Goal: Task Accomplishment & Management: Manage account settings

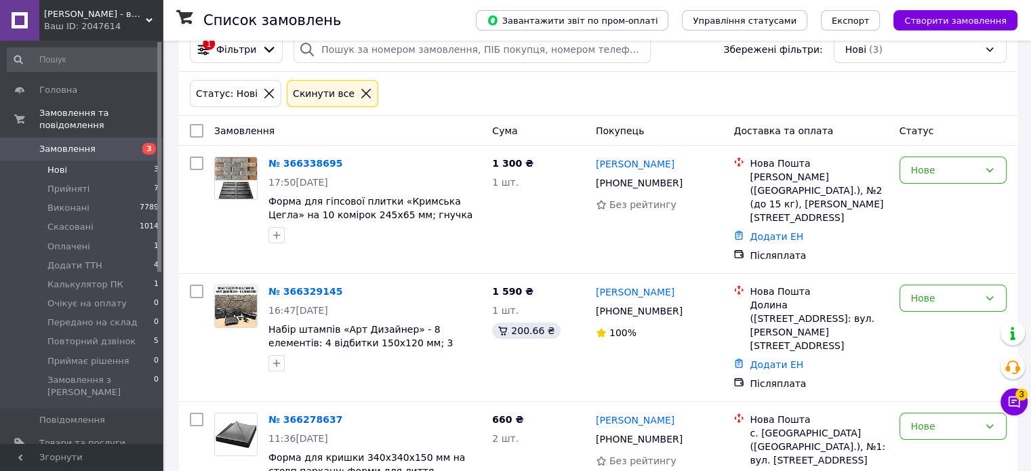
scroll to position [79, 0]
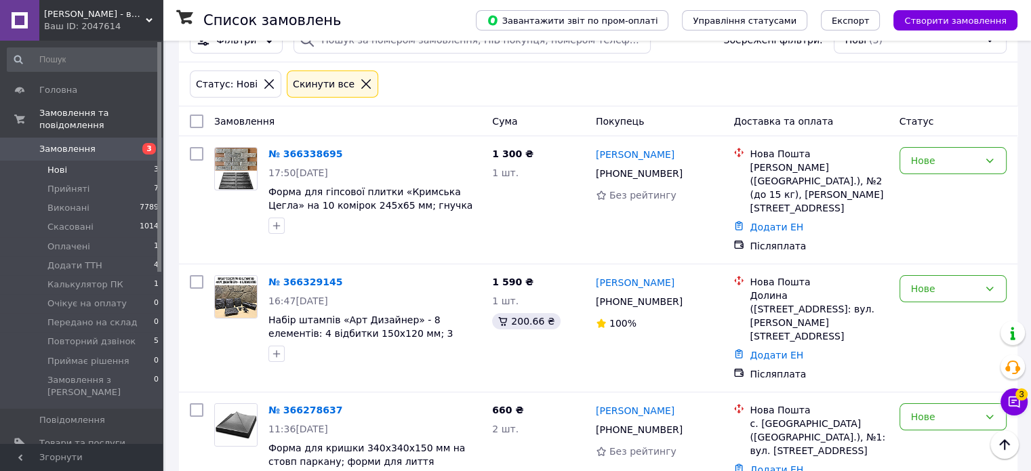
click at [192, 115] on input "checkbox" at bounding box center [197, 122] width 14 height 14
checkbox input "true"
click at [260, 120] on div "Дії для 3 замовлень" at bounding box center [253, 121] width 142 height 23
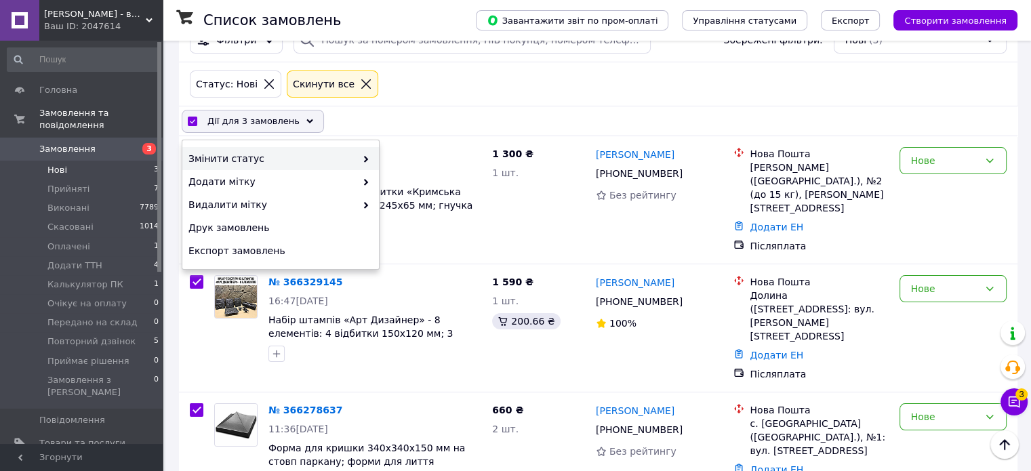
click at [273, 152] on span "Змінити статус" at bounding box center [271, 159] width 167 height 14
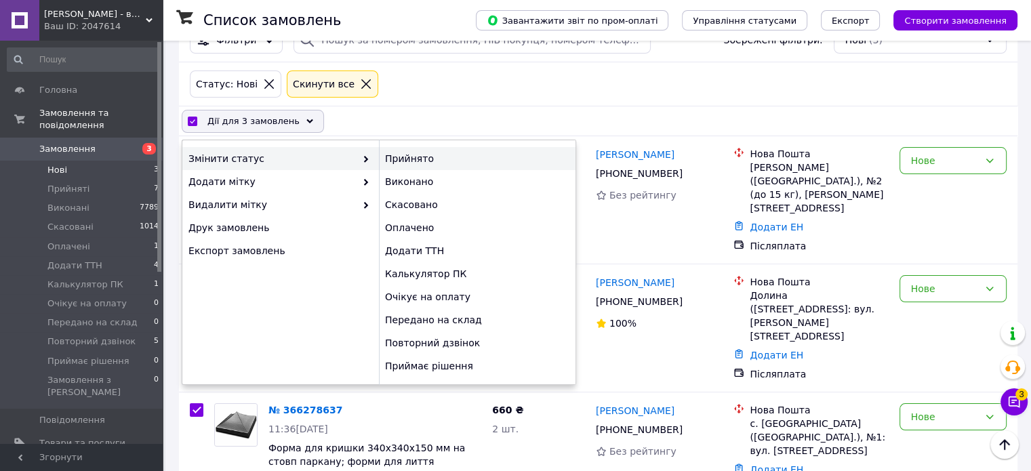
click at [416, 149] on div "Прийнято" at bounding box center [477, 158] width 197 height 23
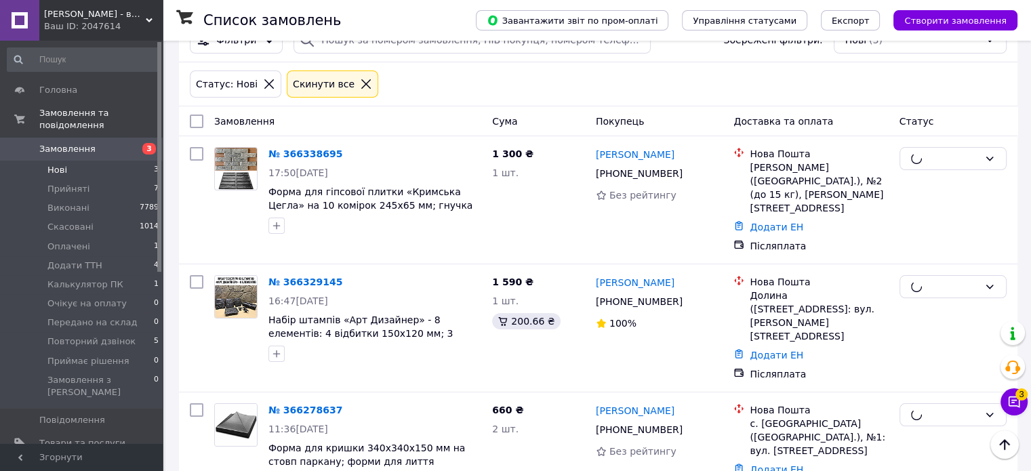
checkbox input "false"
